Goal: Learn about a topic: Learn about a topic

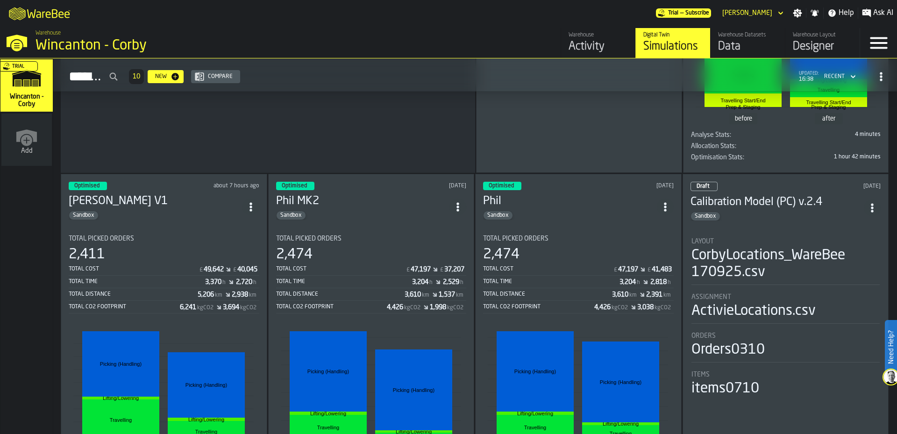
scroll to position [312, 0]
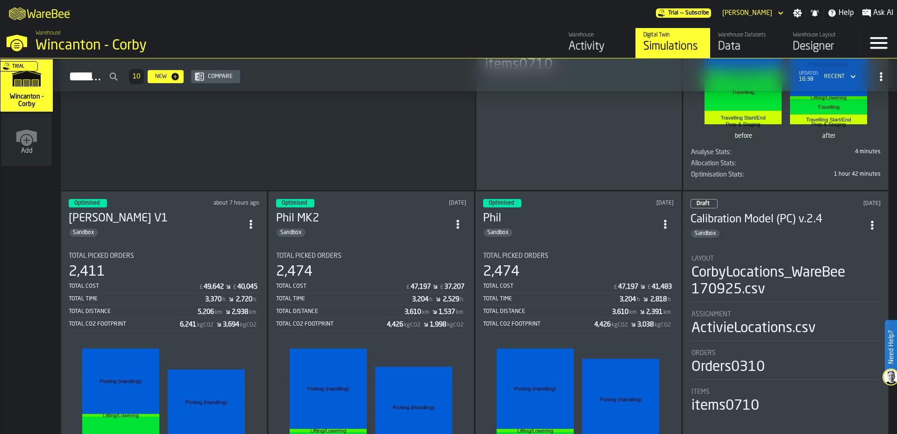
click at [361, 220] on h3 "Phil MK2" at bounding box center [363, 218] width 174 height 15
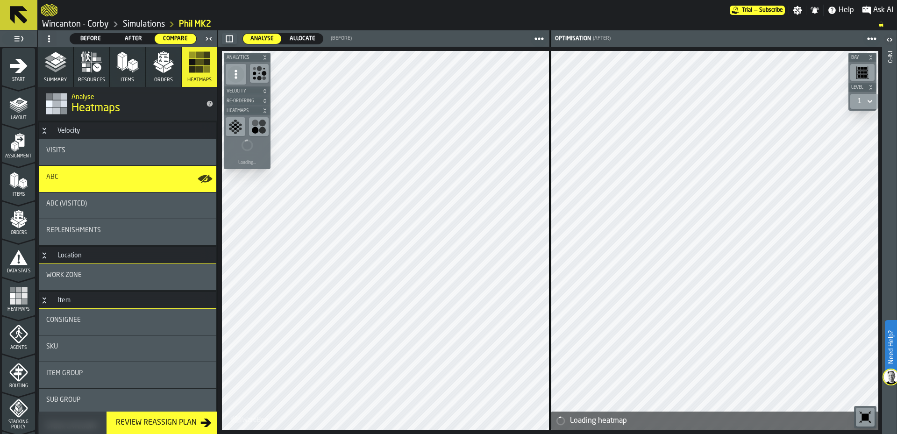
click at [159, 68] on polygon "button" at bounding box center [158, 65] width 10 height 7
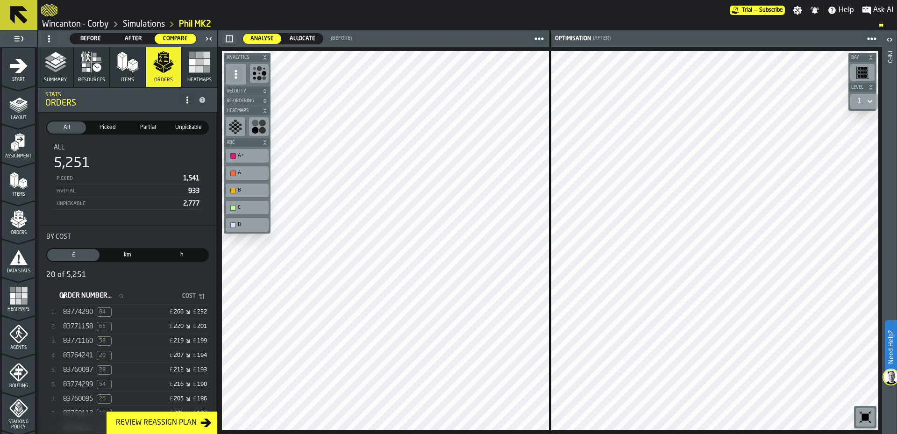
click at [135, 314] on div "£ 266 £ 232" at bounding box center [171, 312] width 72 height 7
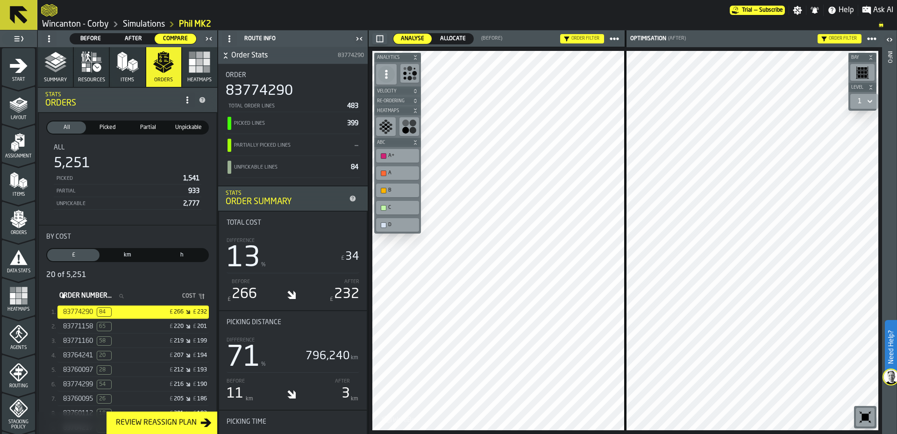
click at [413, 57] on icon "button-" at bounding box center [415, 58] width 6 height 6
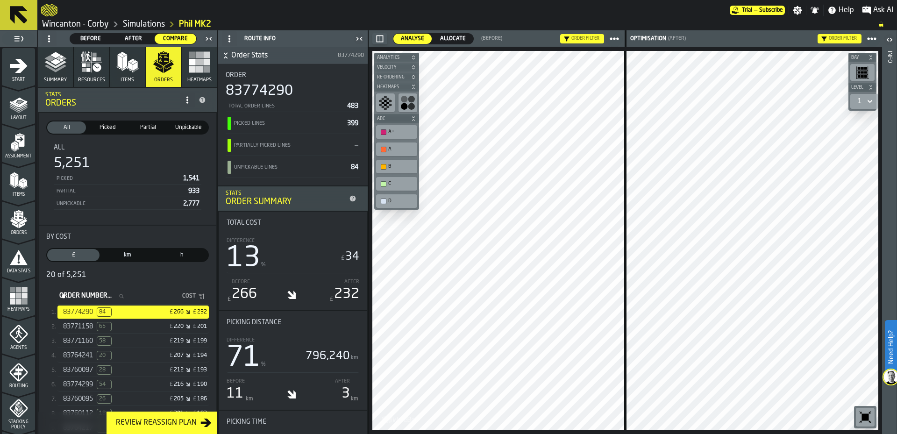
click at [412, 118] on icon "button-" at bounding box center [414, 119] width 6 height 6
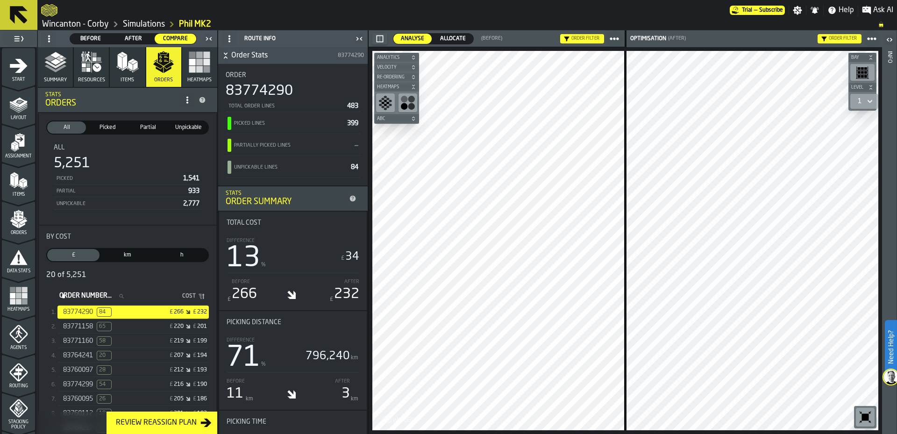
click at [17, 178] on icon "menu Items" at bounding box center [18, 180] width 19 height 19
click at [5, 138] on div "Assignment" at bounding box center [18, 146] width 33 height 26
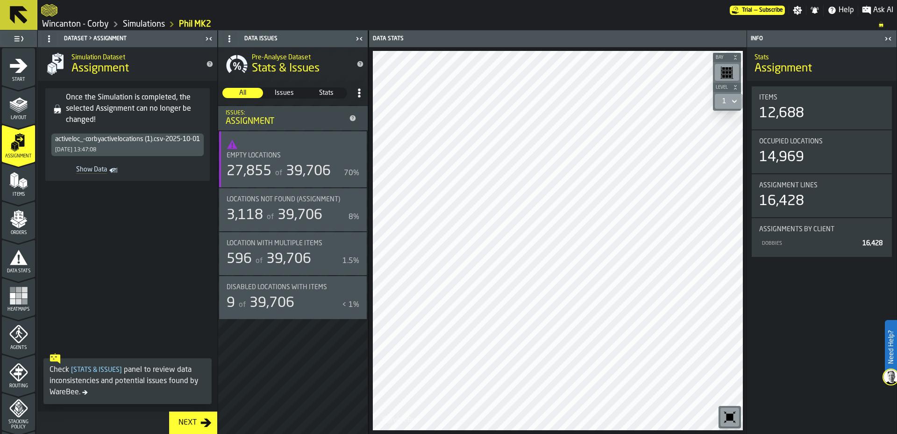
click at [7, 194] on span "Items" at bounding box center [18, 194] width 33 height 5
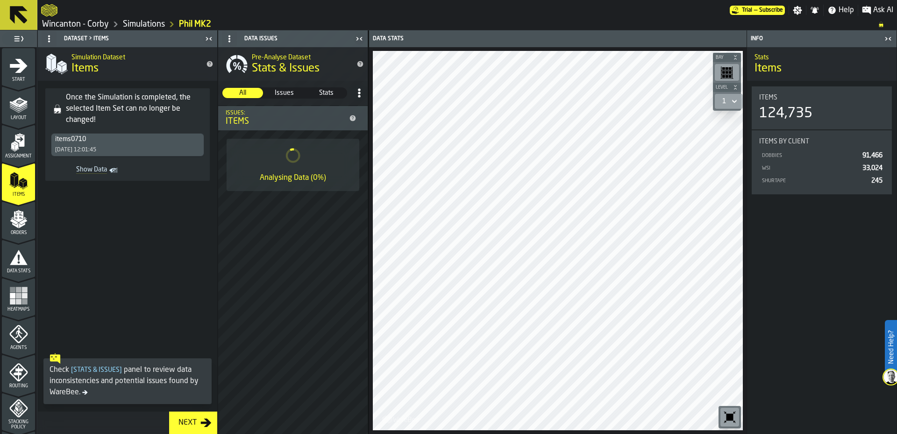
click at [884, 40] on icon "button-toggle-Close me" at bounding box center [887, 38] width 11 height 11
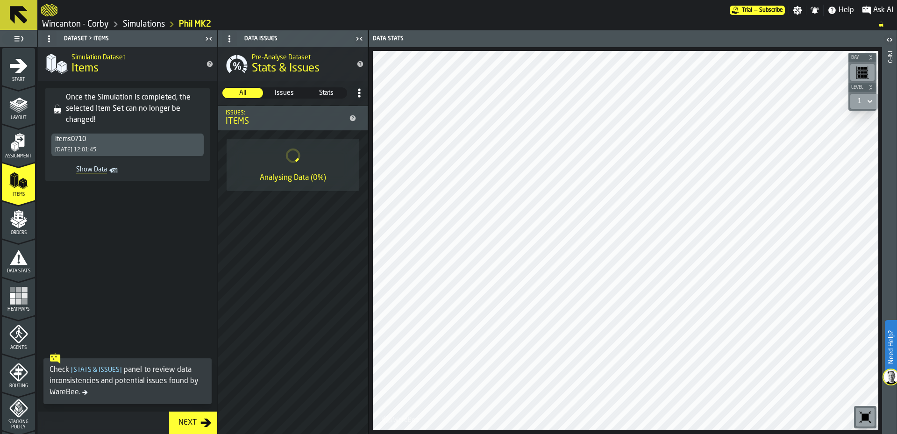
click at [363, 45] on header "Data Issues" at bounding box center [292, 38] width 149 height 17
click at [15, 298] on icon "menu Heatmaps" at bounding box center [18, 295] width 19 height 19
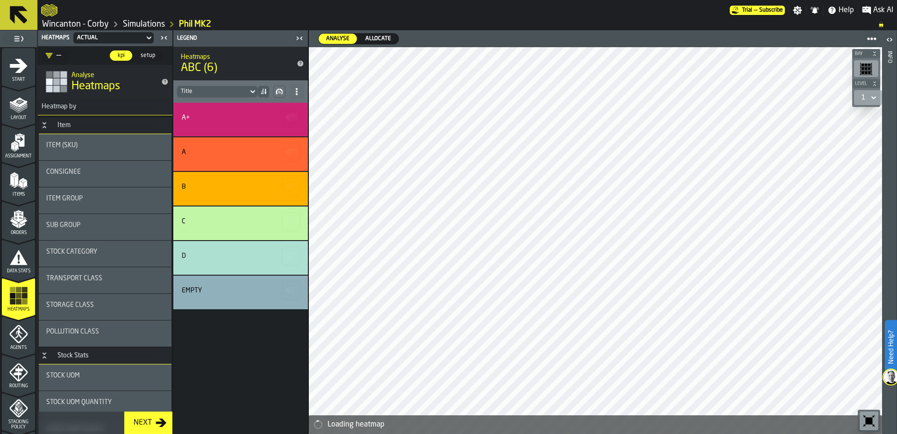
click at [89, 171] on div "Consignee" at bounding box center [105, 171] width 118 height 7
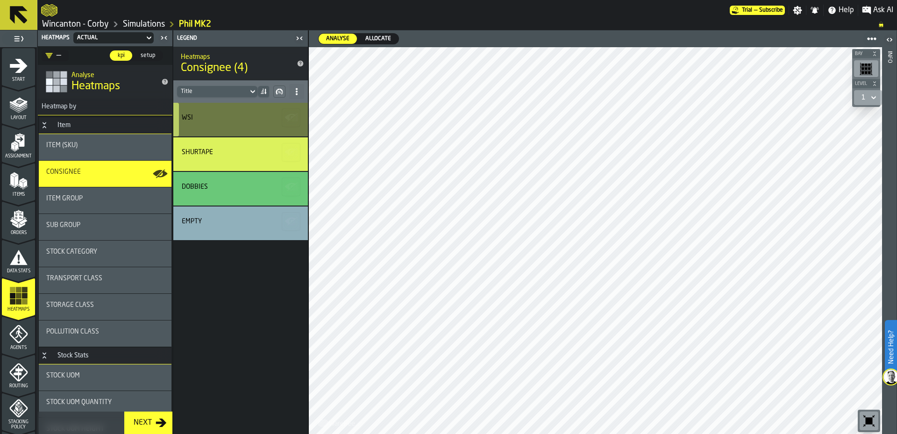
click at [224, 129] on div "WSI" at bounding box center [240, 120] width 135 height 34
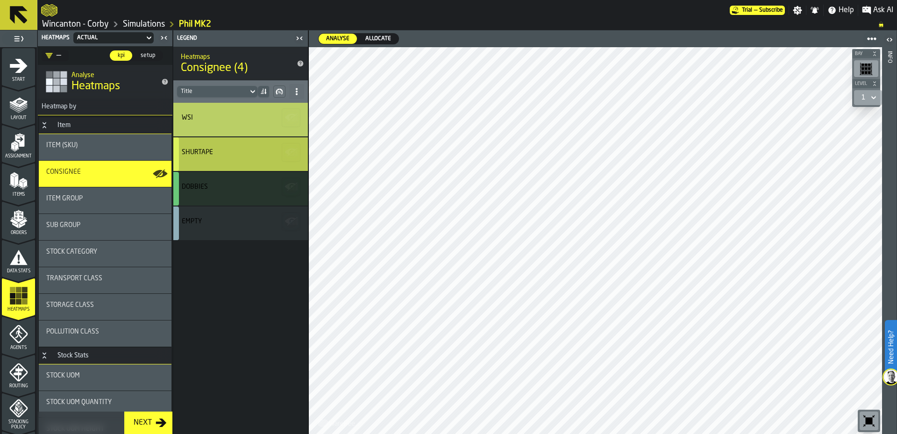
click at [196, 160] on div "SHURTAPE" at bounding box center [240, 154] width 135 height 34
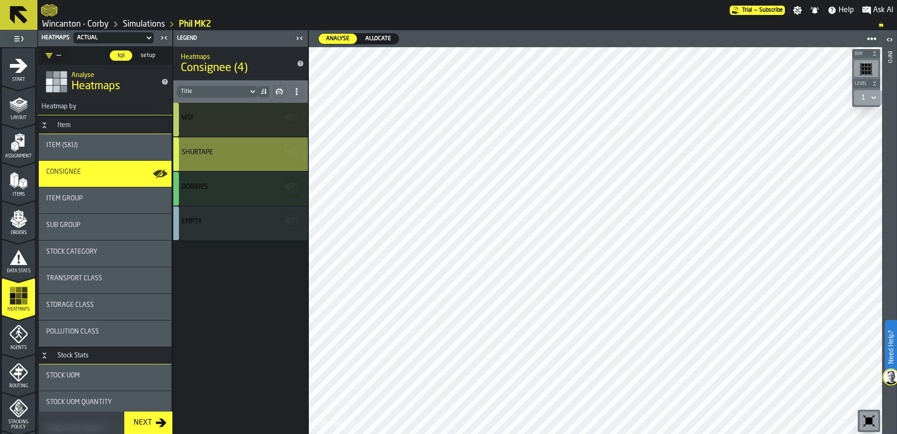
click at [222, 138] on div "SHURTAPE" at bounding box center [240, 154] width 135 height 34
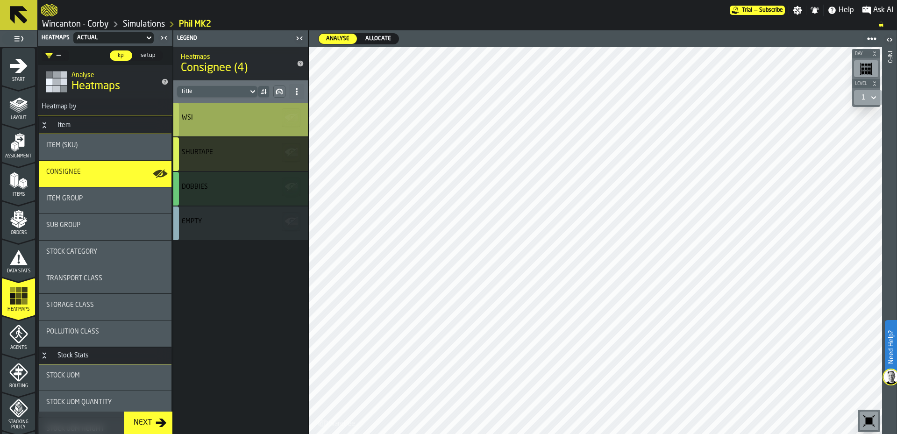
click at [292, 123] on icon "button-" at bounding box center [291, 117] width 15 height 15
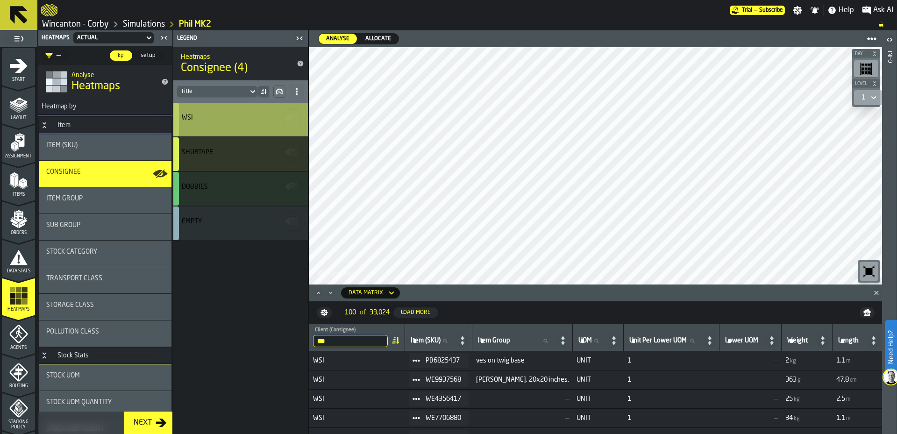
click at [290, 115] on icon "button-" at bounding box center [290, 116] width 11 height 7
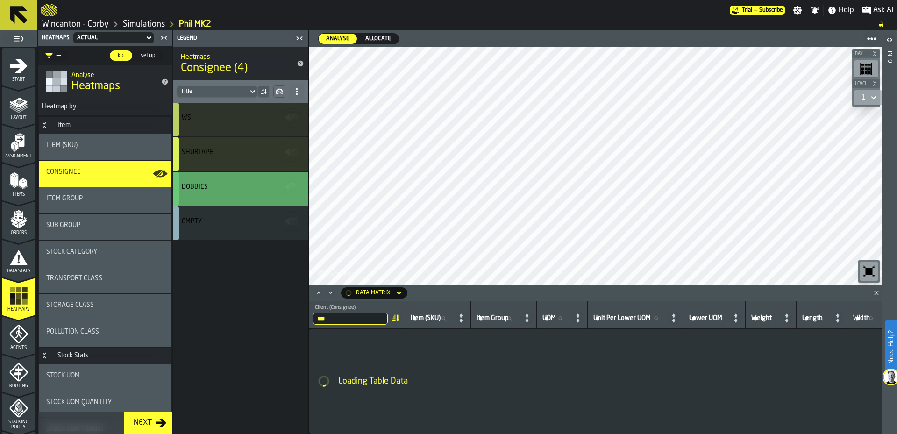
click at [236, 186] on div "DOBBIES" at bounding box center [239, 186] width 115 height 7
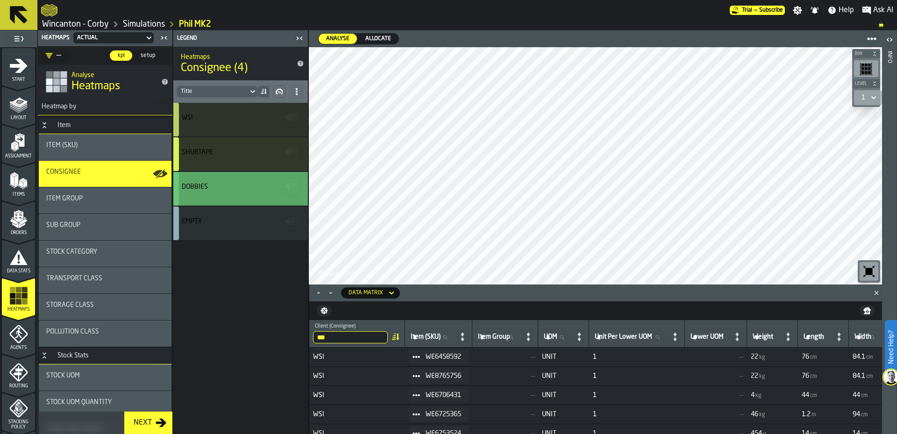
click at [231, 161] on div "SHURTAPE" at bounding box center [240, 154] width 135 height 34
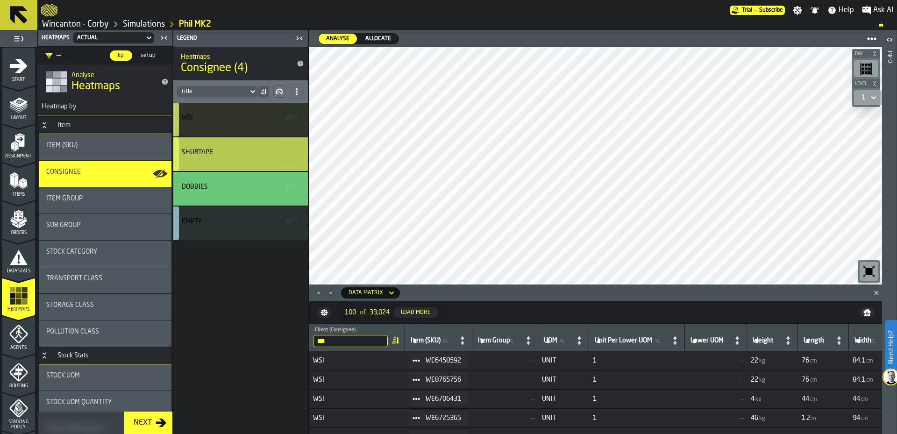
click at [231, 161] on div "SHURTAPE" at bounding box center [240, 154] width 135 height 34
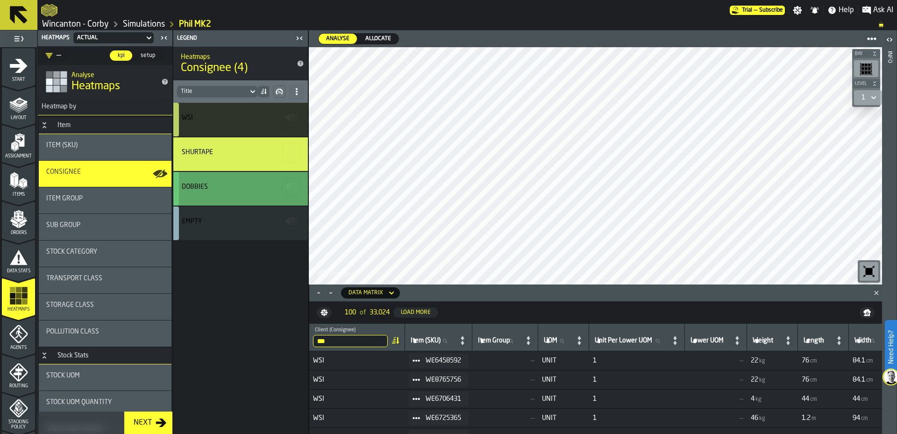
click at [236, 183] on div "DOBBIES" at bounding box center [239, 186] width 115 height 7
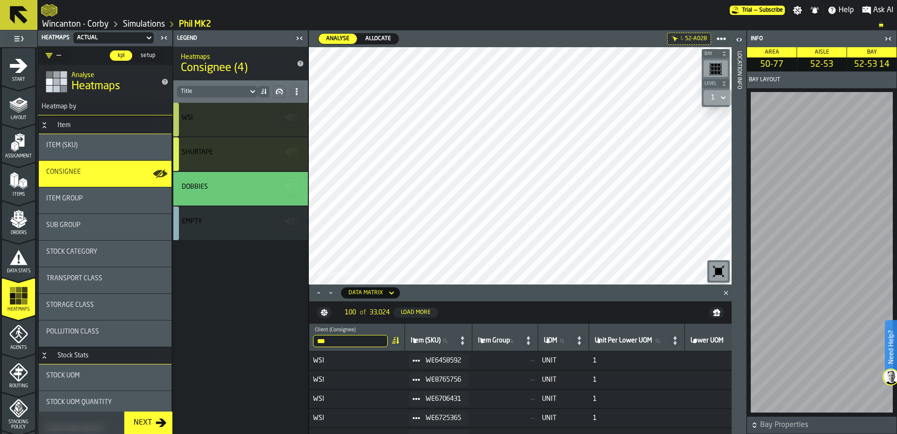
click at [895, 41] on header "Info" at bounding box center [821, 38] width 149 height 17
click at [891, 40] on icon "button-toggle-Close me" at bounding box center [887, 38] width 11 height 11
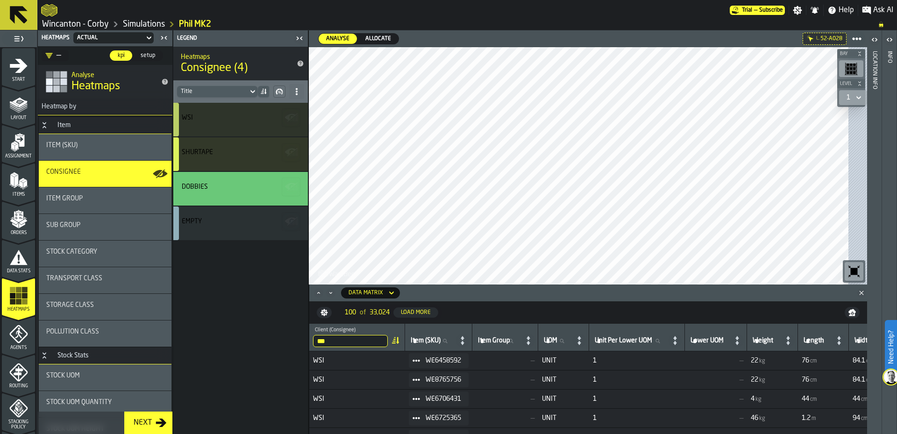
click at [129, 17] on div at bounding box center [385, 10] width 688 height 17
click at [129, 20] on link "Simulations" at bounding box center [144, 24] width 42 height 10
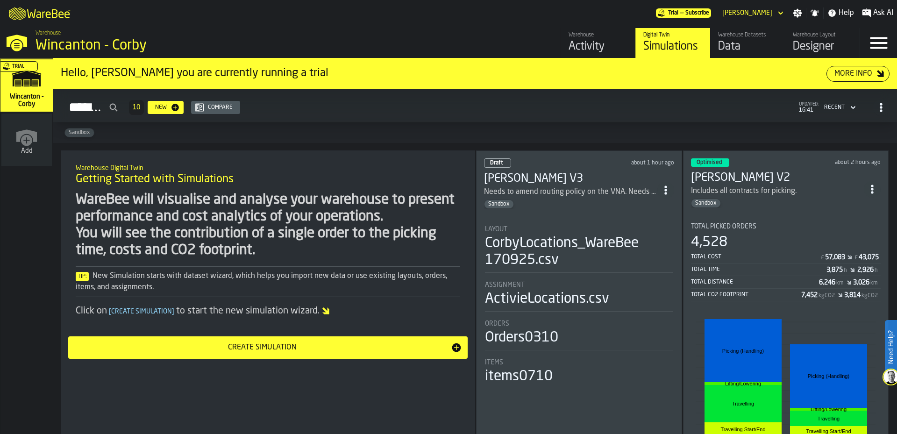
click at [802, 180] on h3 "[PERSON_NAME] V2" at bounding box center [777, 177] width 173 height 15
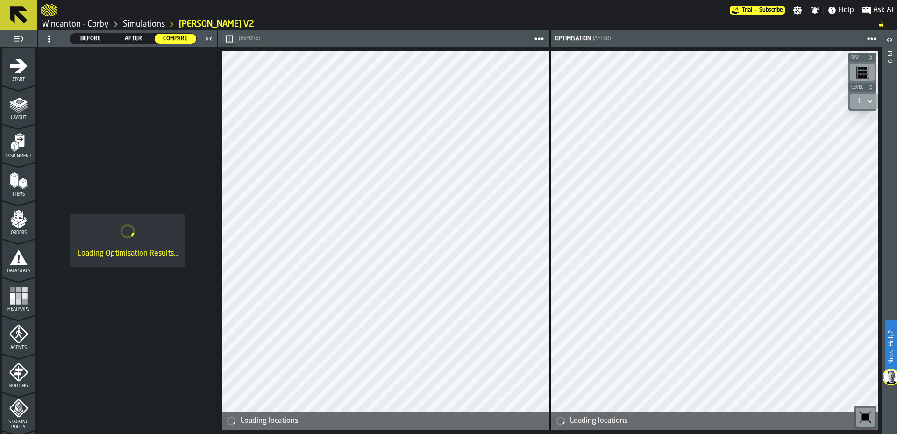
click at [10, 312] on icon "menu Heatmaps" at bounding box center [18, 315] width 33 height 9
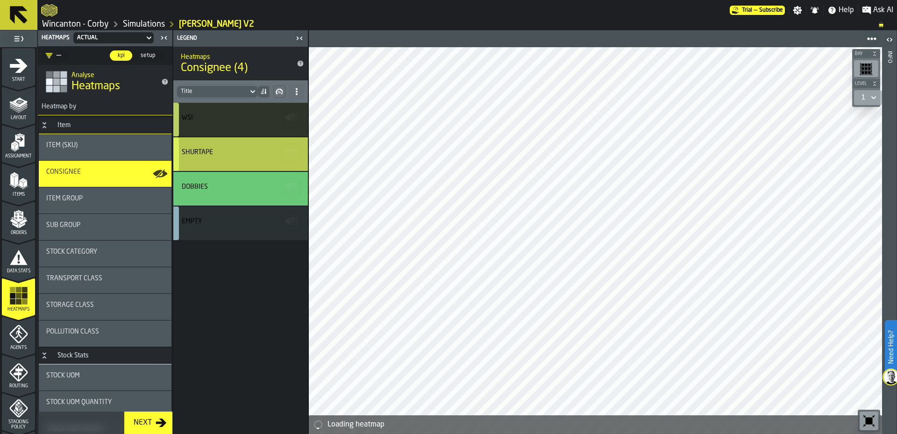
click at [252, 160] on div "SHURTAPE" at bounding box center [240, 154] width 135 height 34
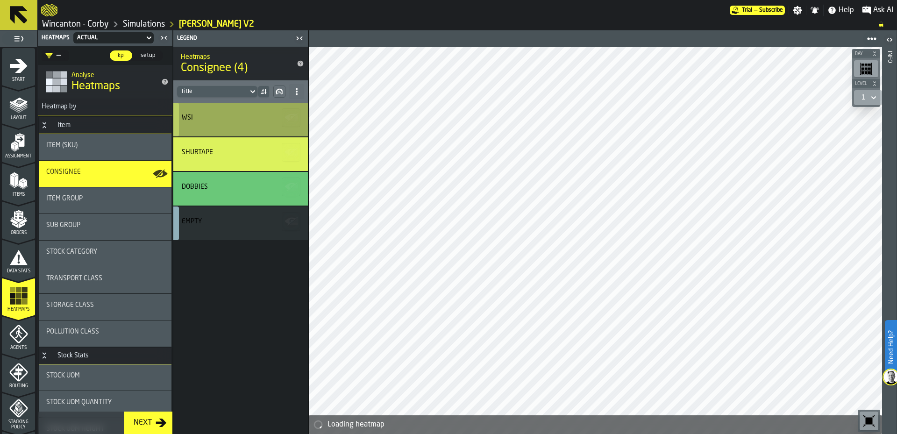
click at [234, 120] on div "WSI" at bounding box center [239, 117] width 115 height 7
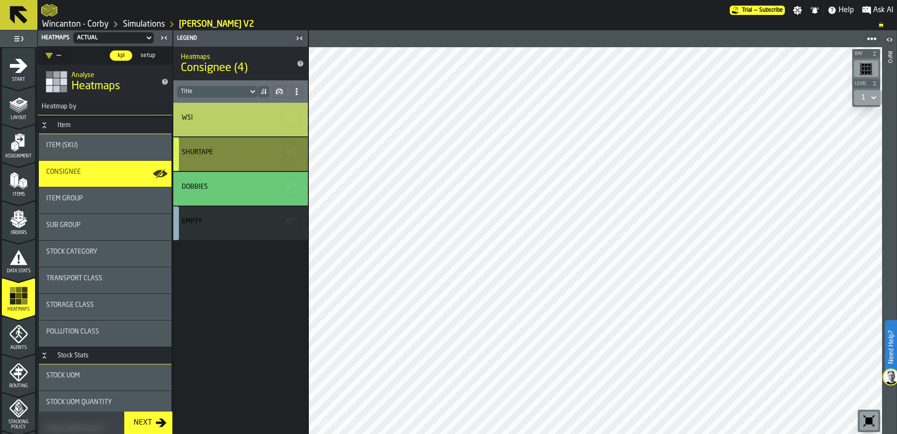
click at [252, 149] on div "SHURTAPE" at bounding box center [239, 152] width 115 height 7
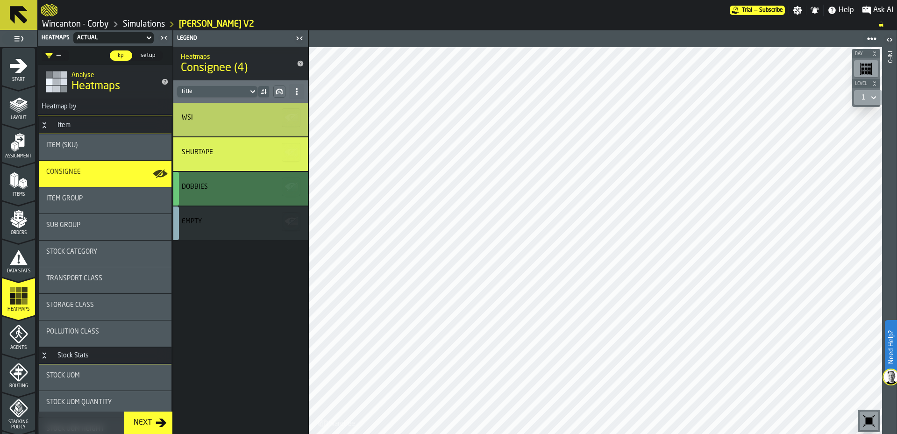
click at [239, 185] on div "DOBBIES" at bounding box center [239, 186] width 115 height 7
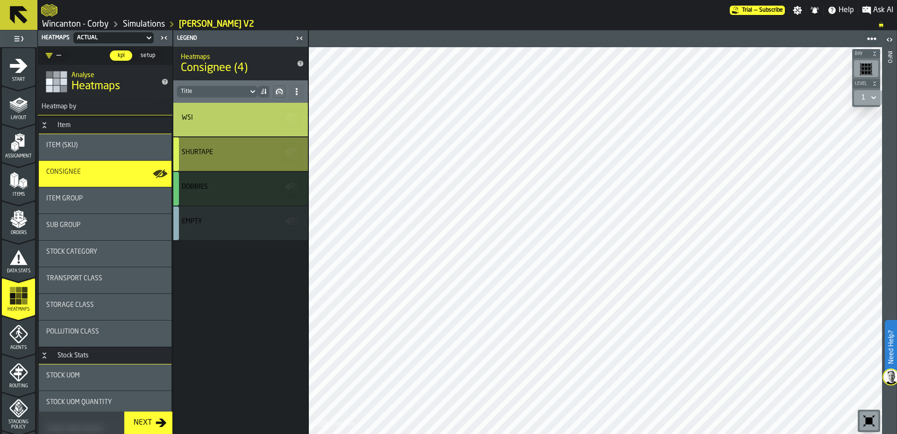
click at [214, 159] on div "SHURTAPE" at bounding box center [239, 154] width 115 height 11
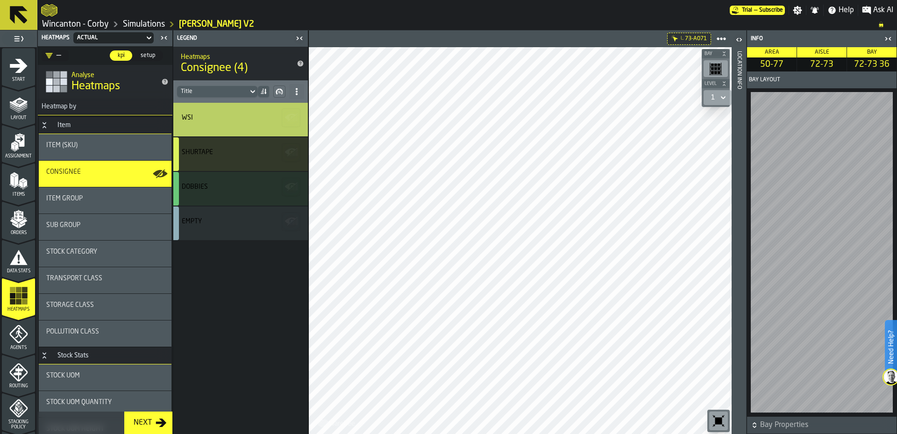
click at [741, 38] on icon "button-toggle-Open" at bounding box center [738, 39] width 11 height 11
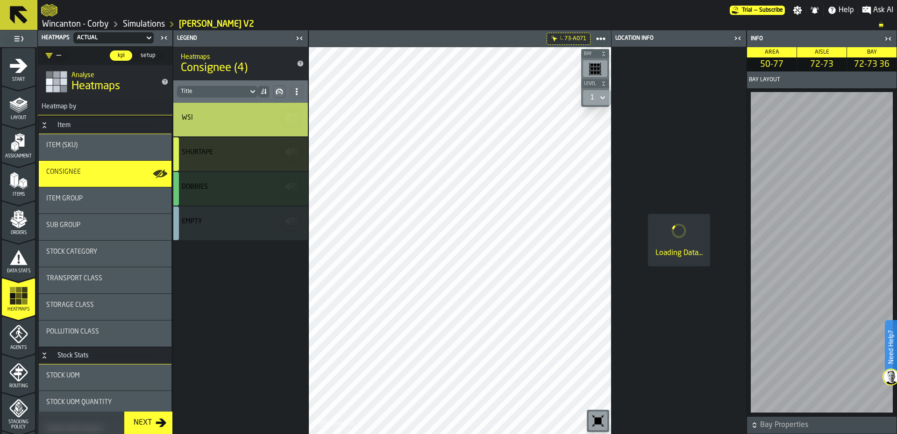
click at [739, 37] on icon "button-toggle-Close me" at bounding box center [739, 37] width 2 height 3
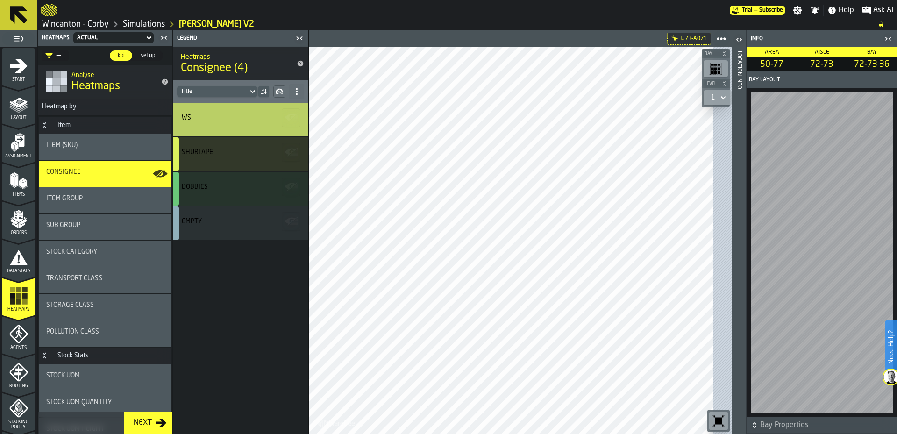
click at [885, 43] on icon "button-toggle-Close me" at bounding box center [887, 38] width 11 height 11
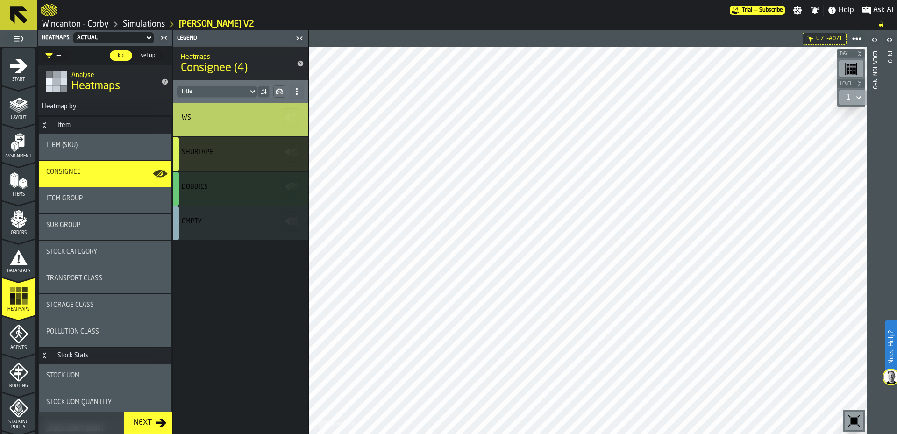
click at [222, 323] on div "WSI SHURTAPE DOBBIES Empty" at bounding box center [240, 268] width 135 height 331
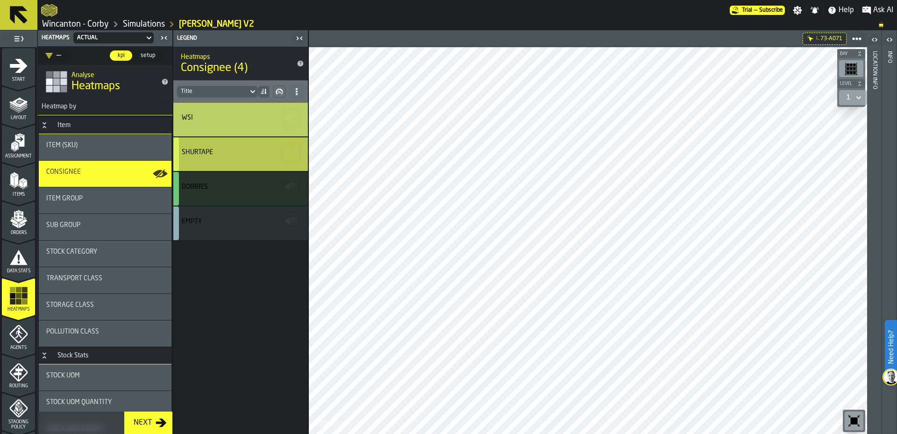
click at [229, 163] on div "SHURTAPE" at bounding box center [240, 154] width 135 height 34
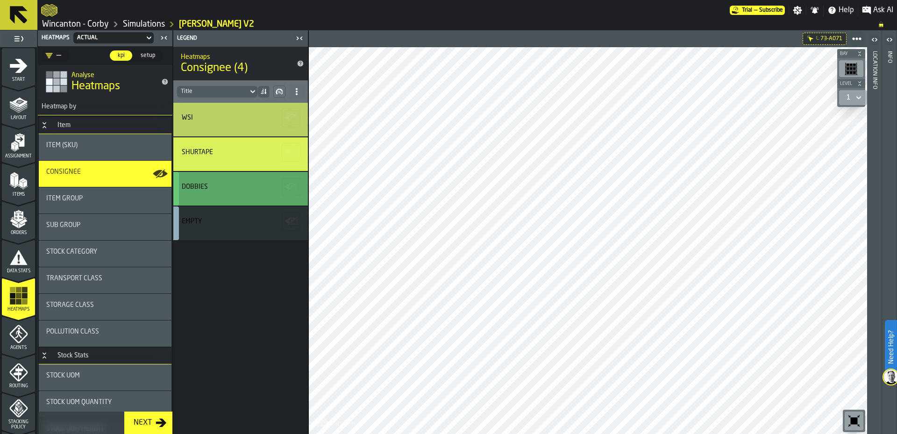
click at [218, 189] on div "DOBBIES" at bounding box center [239, 186] width 115 height 7
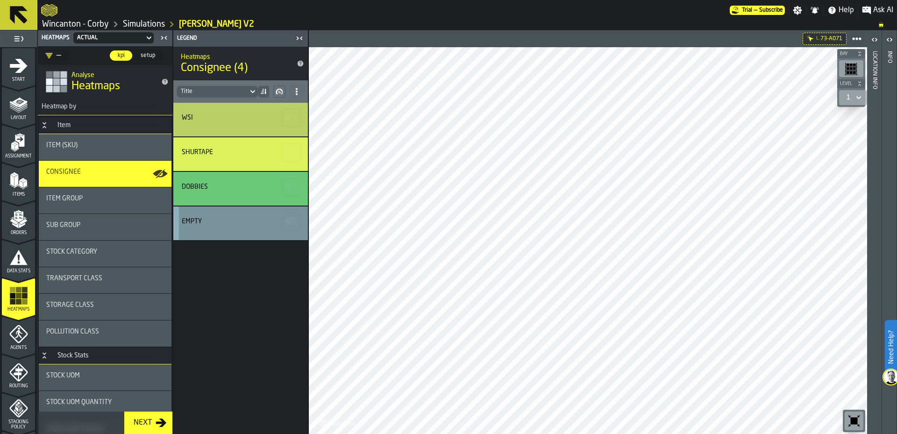
click at [217, 212] on div "Empty" at bounding box center [240, 223] width 135 height 34
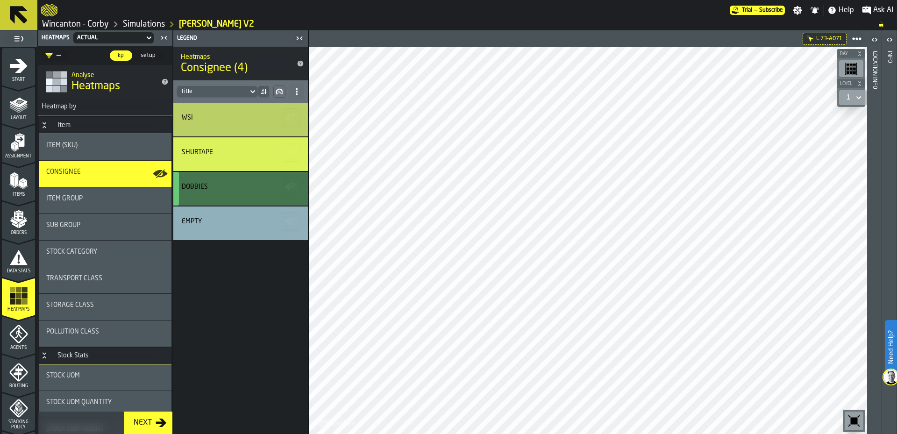
click at [230, 181] on div "DOBBIES" at bounding box center [240, 189] width 135 height 34
click at [219, 146] on div "SHURTAPE" at bounding box center [240, 154] width 135 height 34
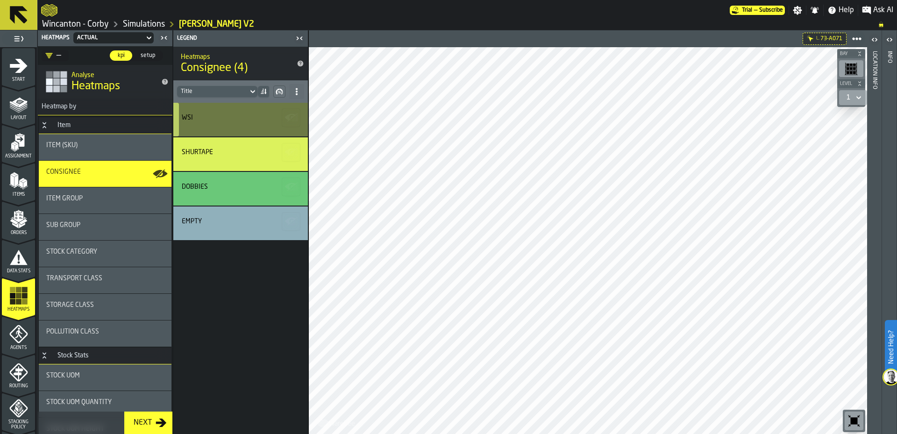
click at [219, 120] on div "WSI" at bounding box center [239, 117] width 115 height 7
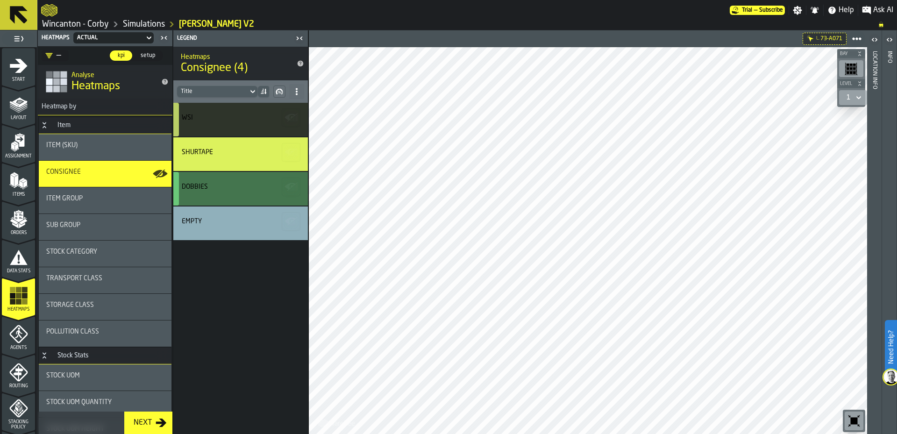
click at [242, 194] on div "DOBBIES" at bounding box center [240, 189] width 135 height 34
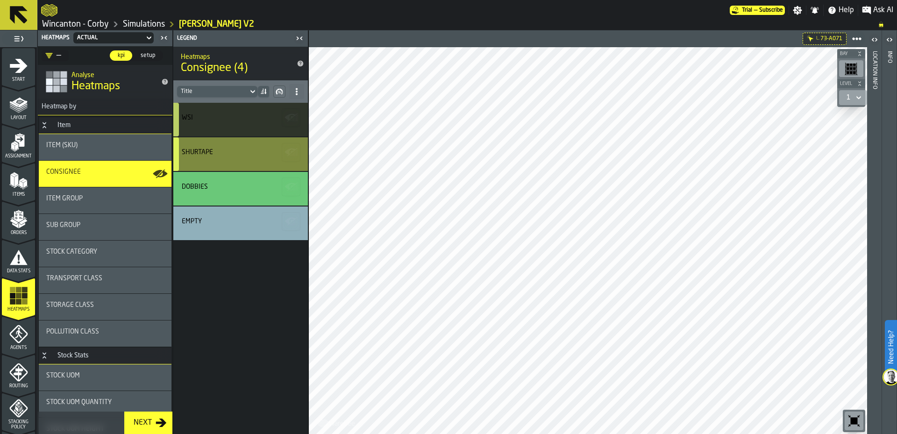
click at [234, 158] on div "SHURTAPE" at bounding box center [239, 154] width 115 height 11
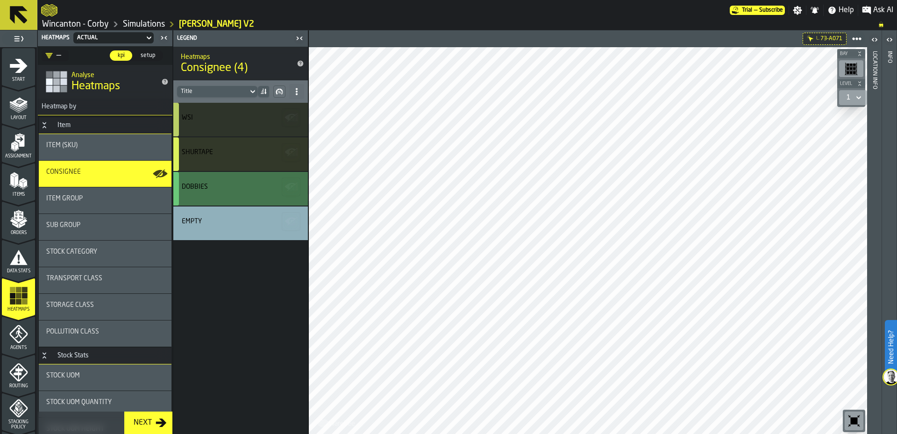
click at [225, 193] on div "DOBBIES" at bounding box center [239, 188] width 115 height 11
click at [231, 295] on div "WSI SHURTAPE DOBBIES Empty" at bounding box center [240, 268] width 135 height 331
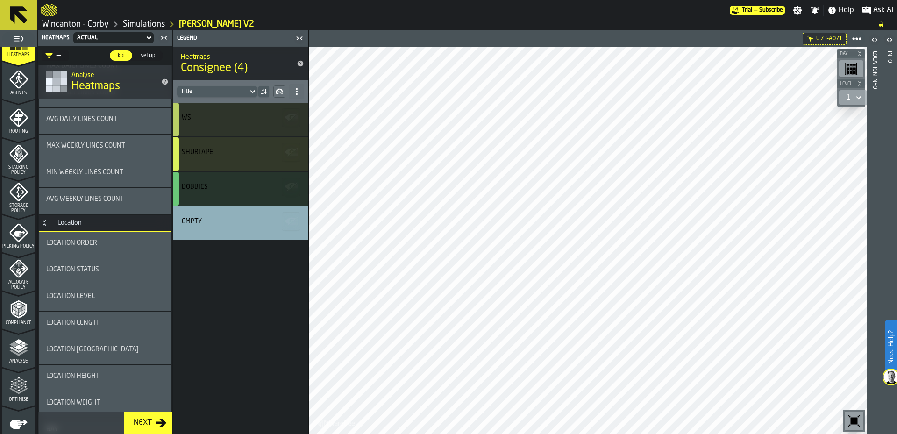
scroll to position [304, 0]
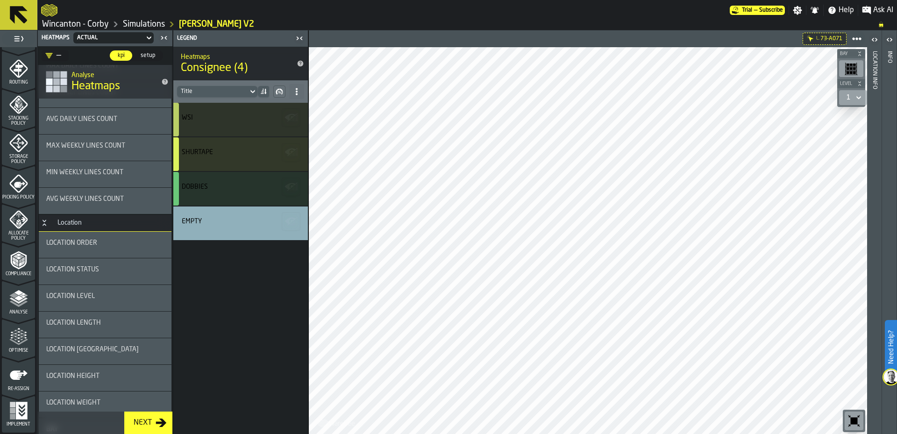
click at [12, 315] on icon "menu Analyse" at bounding box center [18, 318] width 33 height 9
